Goal: Task Accomplishment & Management: Manage account settings

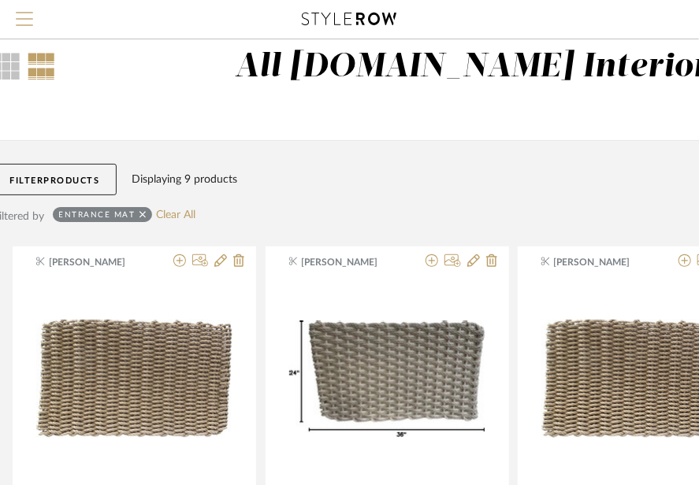
click at [36, 17] on button "Menu" at bounding box center [24, 19] width 49 height 39
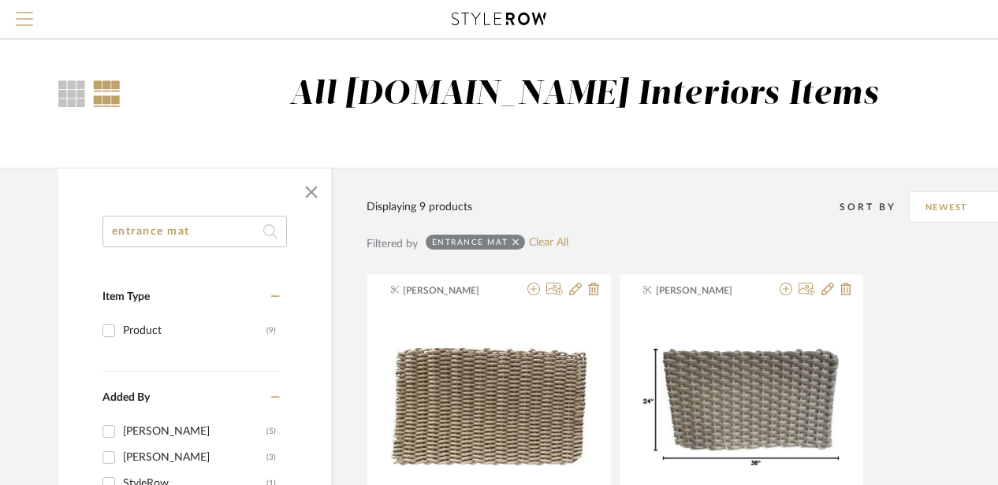
click at [24, 26] on span "Menu" at bounding box center [24, 24] width 17 height 24
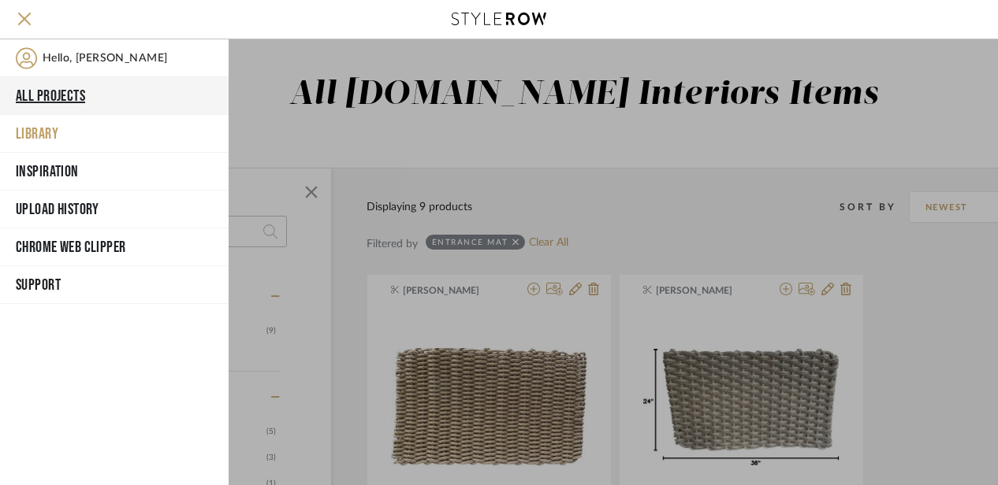
click at [46, 102] on button "All Projects" at bounding box center [114, 96] width 229 height 38
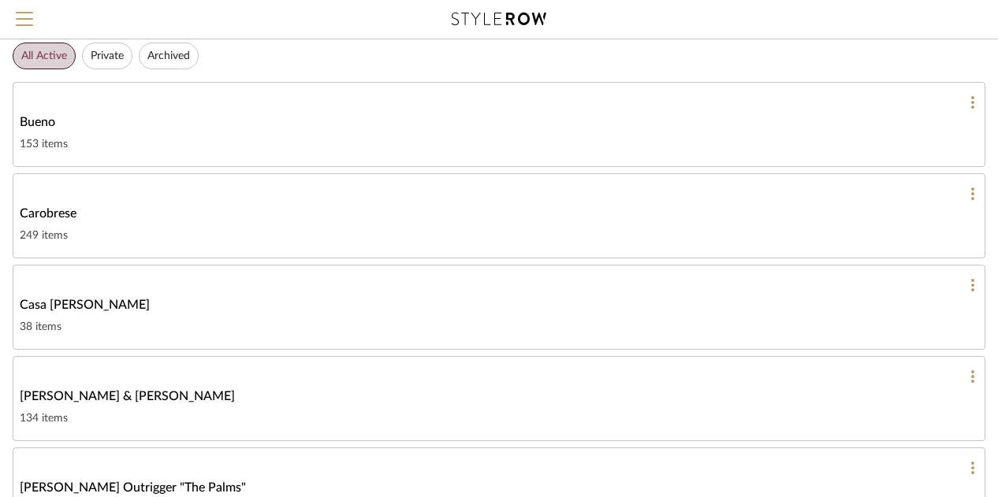
scroll to position [108, 0]
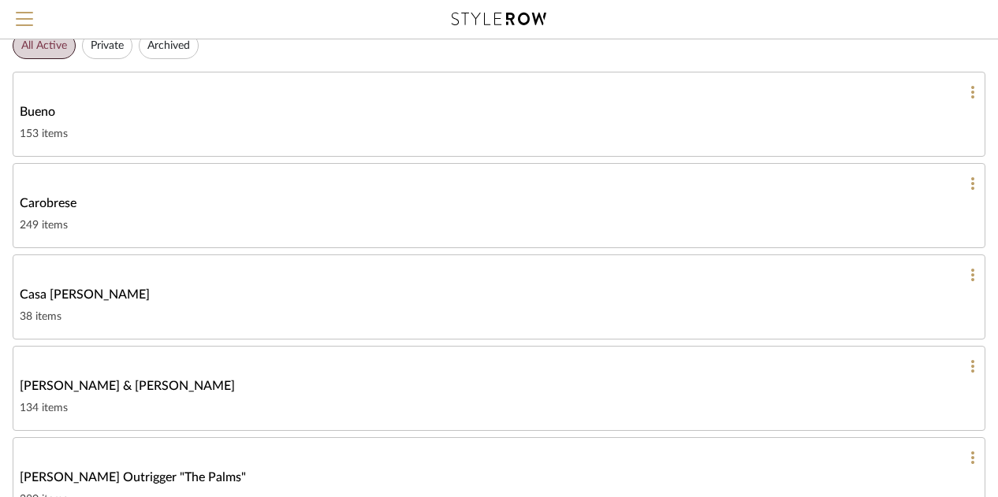
click at [158, 377] on div "Charles & Angela Lewie" at bounding box center [499, 386] width 958 height 19
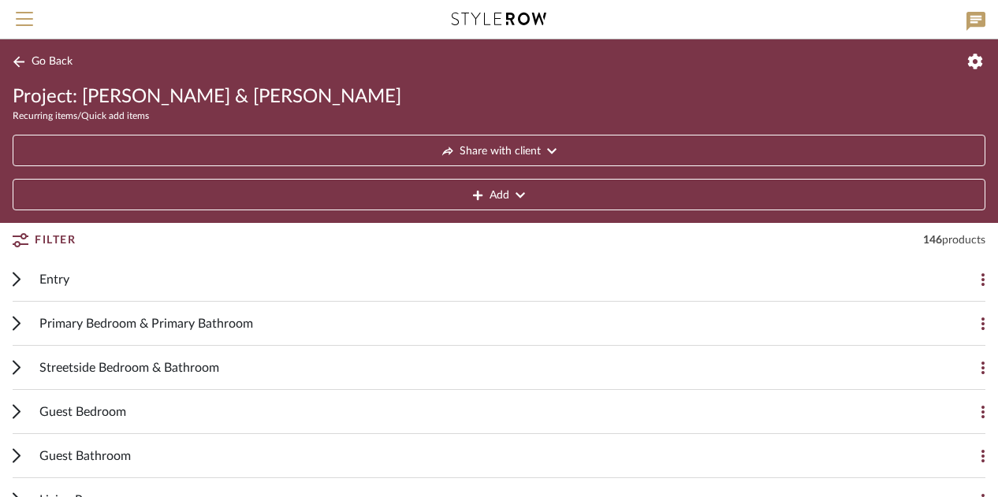
click at [91, 367] on span "Streetside Bedroom & Bathroom" at bounding box center [129, 368] width 180 height 19
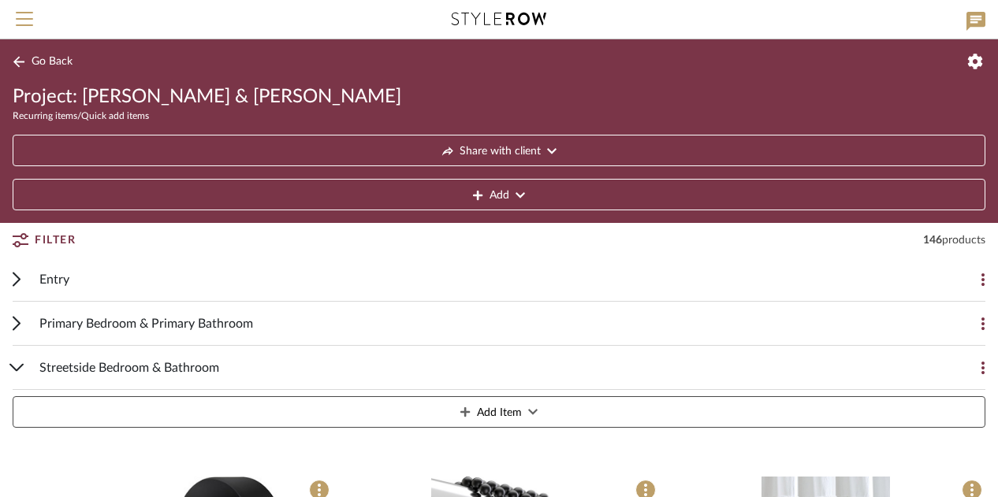
click at [24, 351] on div "Streetside Bedroom & Bathroom Add Item" at bounding box center [499, 390] width 972 height 88
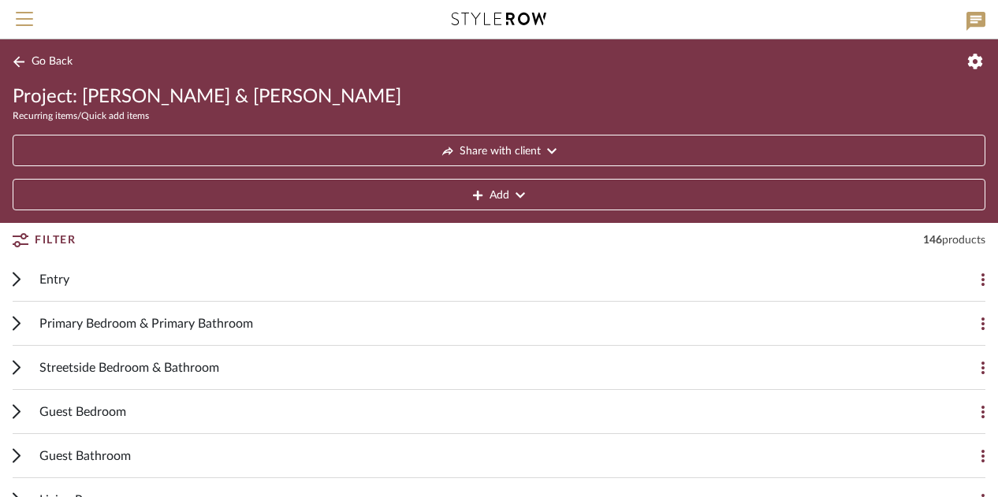
click at [33, 324] on div "Primary Bedroom & Primary Bathroom Add Item" at bounding box center [499, 324] width 972 height 44
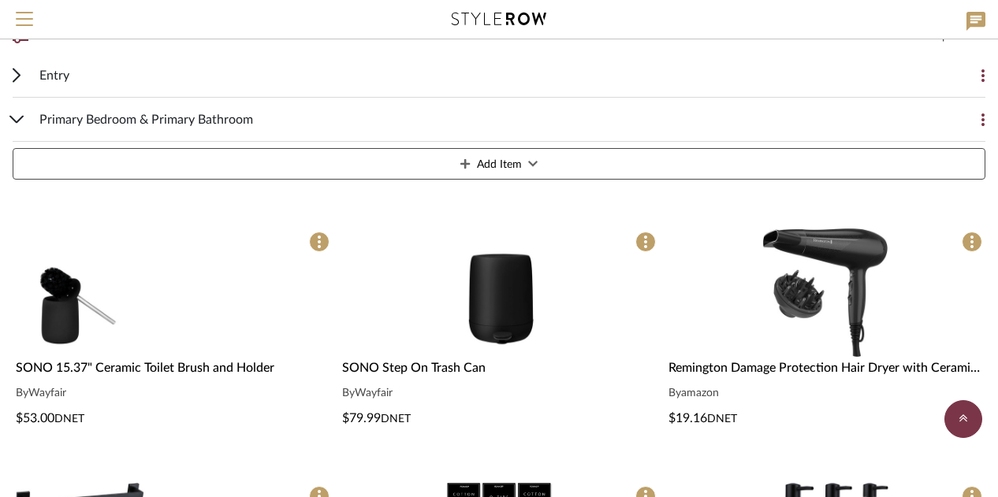
scroll to position [128, 0]
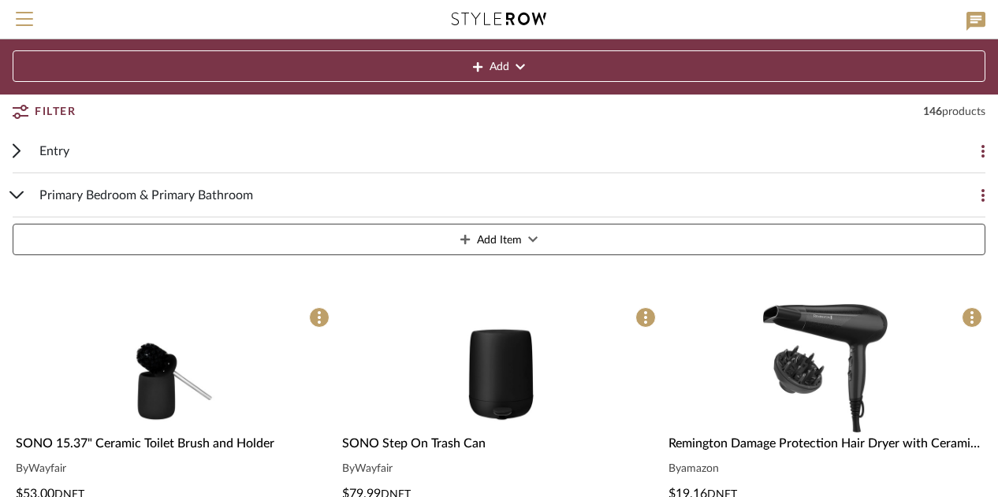
click at [14, 200] on div "Primary Bedroom & Primary Bathroom Add Item" at bounding box center [499, 217] width 972 height 88
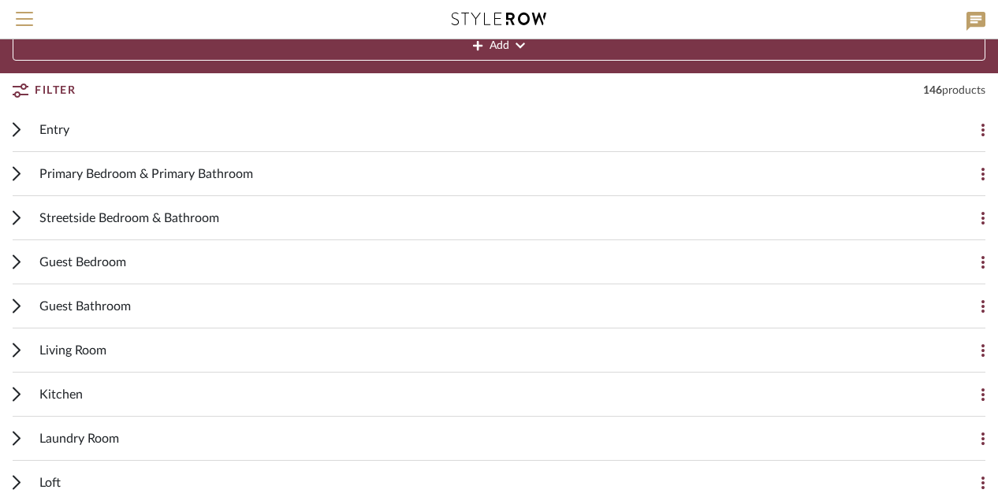
scroll to position [151, 0]
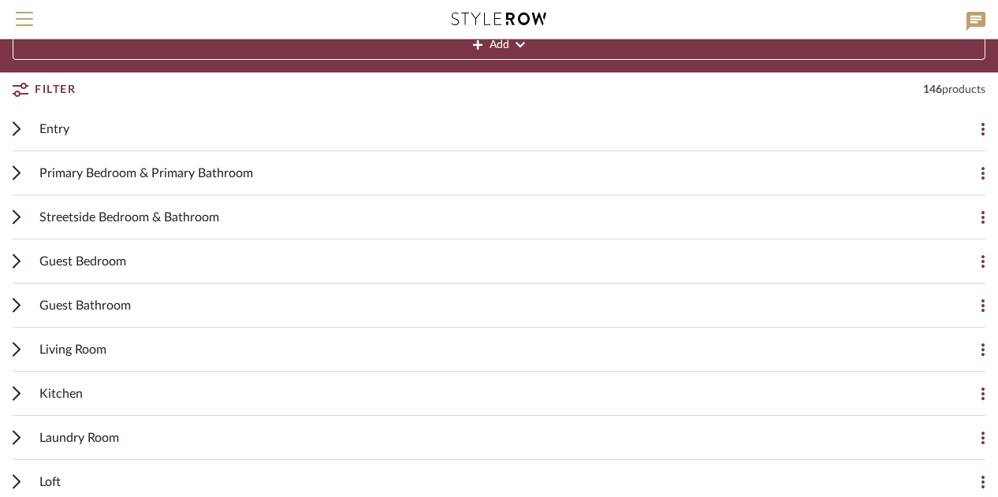
click at [25, 302] on div "Guest Bathroom Add Item" at bounding box center [499, 306] width 972 height 44
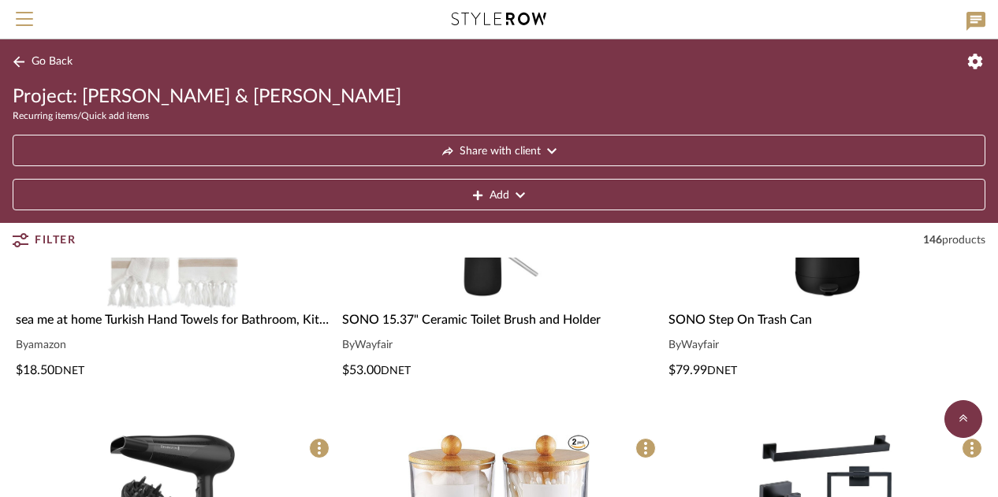
scroll to position [463, 0]
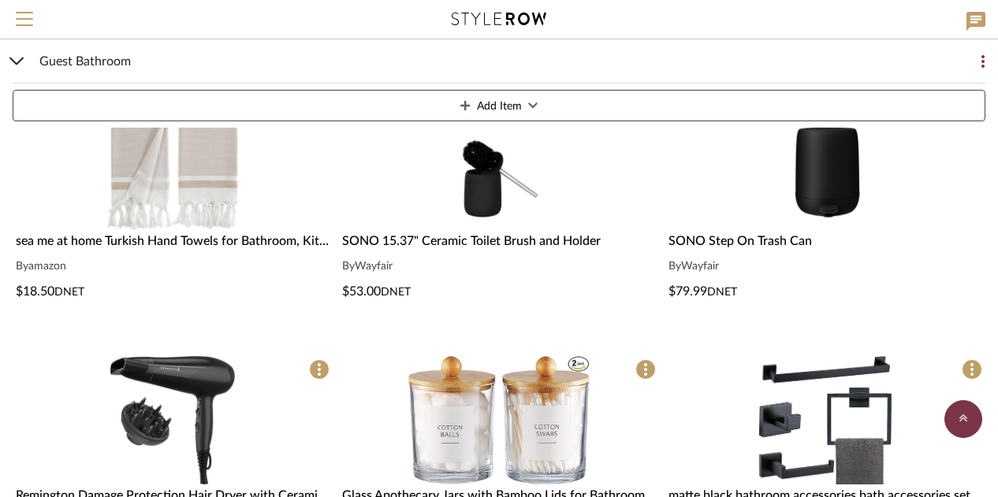
click at [24, 59] on div "Guest Bathroom Add Item" at bounding box center [499, 83] width 972 height 88
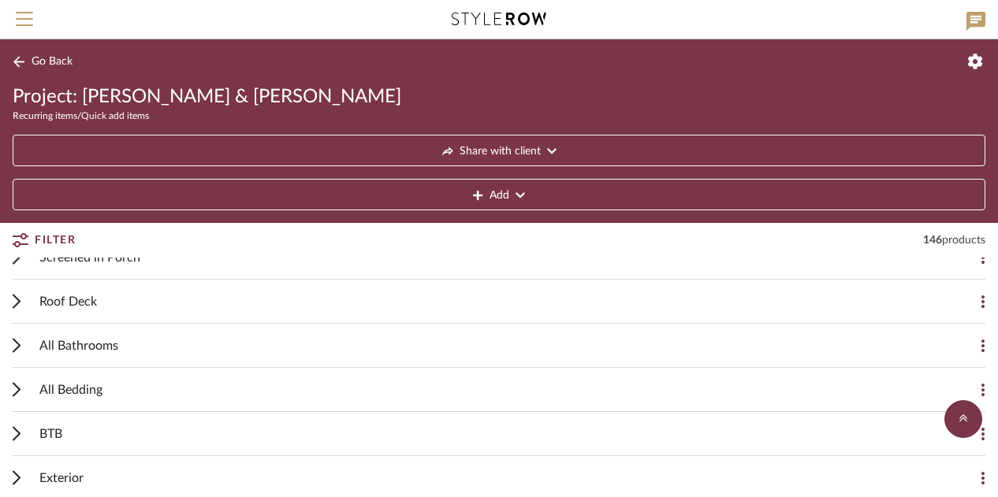
scroll to position [385, 0]
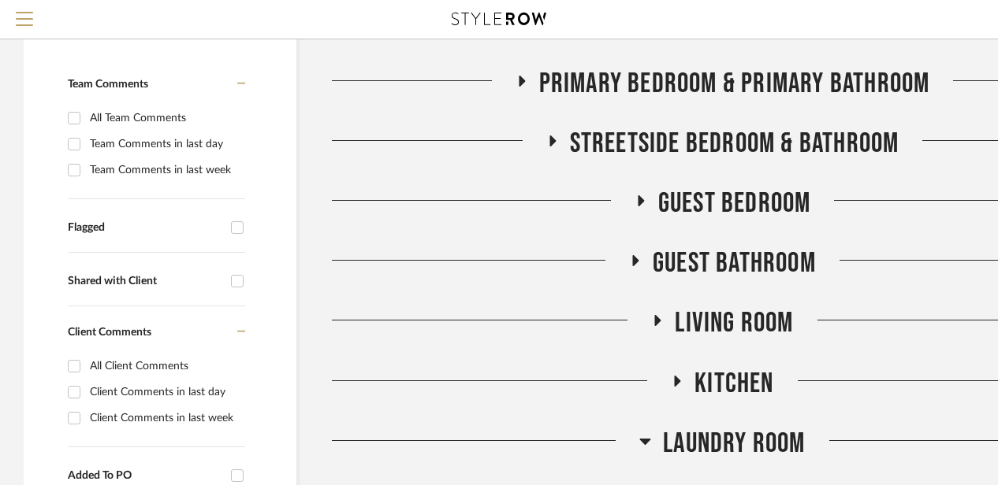
scroll to position [394, 0]
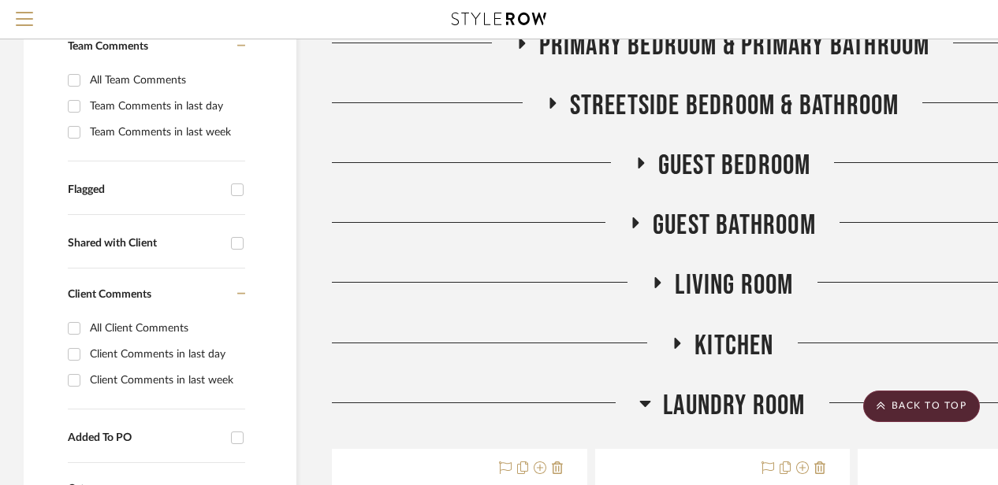
click at [639, 396] on icon at bounding box center [645, 403] width 12 height 19
